Goal: Task Accomplishment & Management: Complete application form

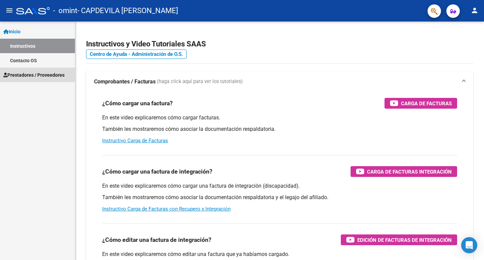
click at [30, 73] on span "Prestadores / Proveedores" at bounding box center [33, 74] width 61 height 7
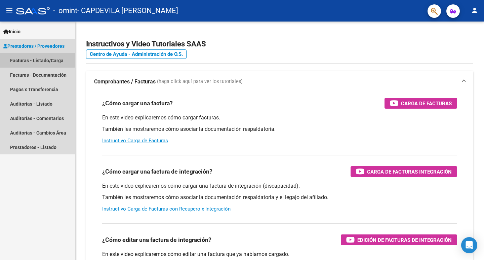
click at [33, 58] on link "Facturas - Listado/Carga" at bounding box center [37, 60] width 75 height 14
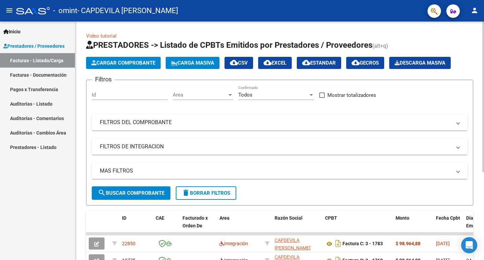
scroll to position [67, 0]
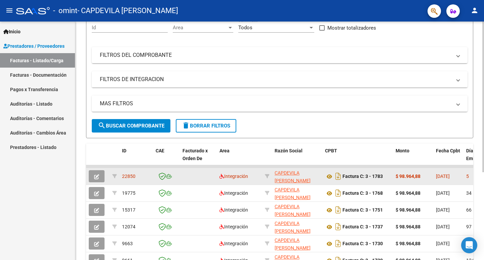
click at [94, 175] on button "button" at bounding box center [97, 176] width 16 height 12
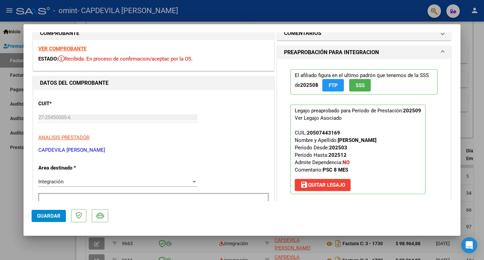
scroll to position [0, 0]
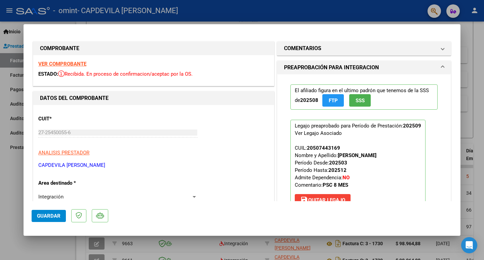
click at [328, 69] on h1 "PREAPROBACIÓN PARA INTEGRACION" at bounding box center [331, 67] width 95 height 8
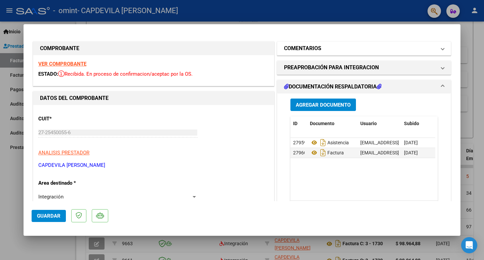
click at [288, 47] on h1 "COMENTARIOS" at bounding box center [302, 48] width 37 height 8
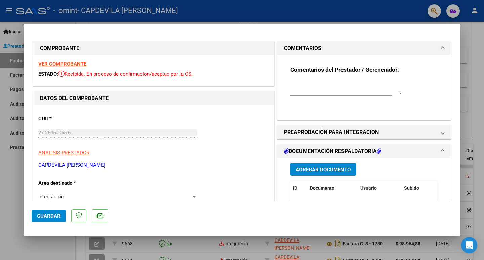
click at [288, 47] on h1 "COMENTARIOS" at bounding box center [302, 48] width 37 height 8
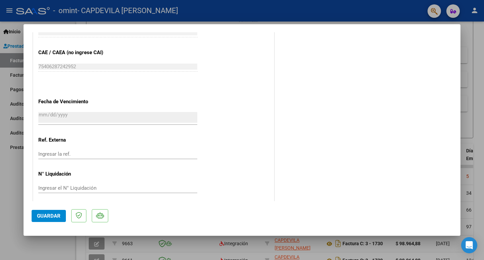
scroll to position [408, 0]
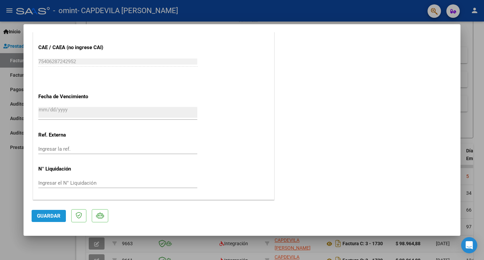
click at [48, 216] on span "Guardar" at bounding box center [49, 216] width 24 height 6
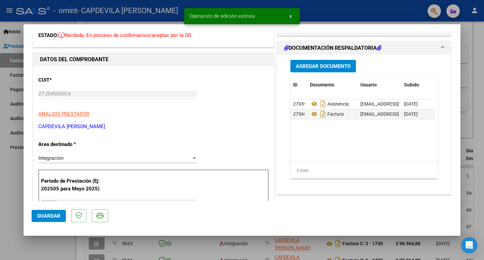
scroll to position [0, 0]
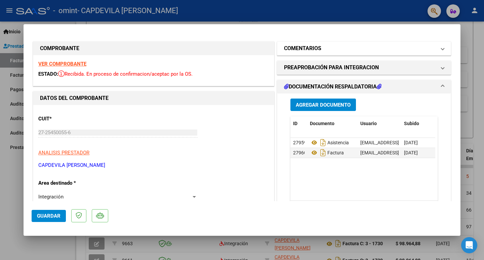
click at [307, 46] on h1 "COMENTARIOS" at bounding box center [302, 48] width 37 height 8
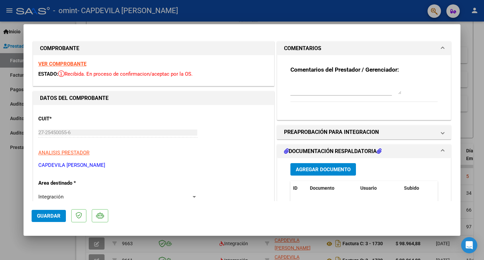
click at [290, 44] on h1 "COMENTARIOS" at bounding box center [302, 48] width 37 height 8
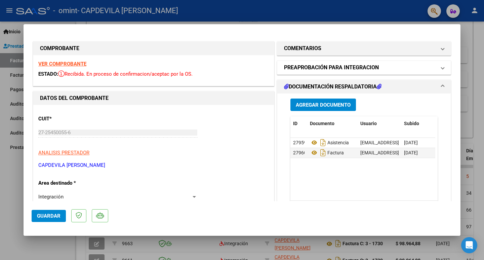
click at [304, 65] on h1 "PREAPROBACIÓN PARA INTEGRACION" at bounding box center [331, 67] width 95 height 8
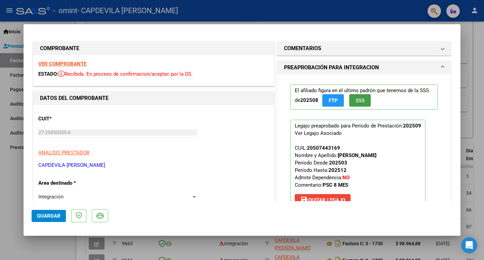
click at [363, 102] on button "SSS" at bounding box center [359, 100] width 21 height 12
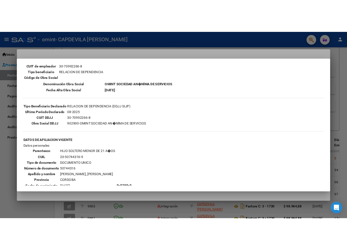
scroll to position [134, 0]
